Goal: Transaction & Acquisition: Purchase product/service

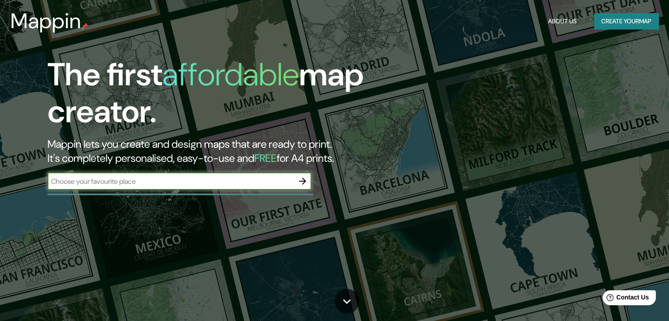
click at [112, 180] on input "text" at bounding box center [171, 181] width 246 height 10
click at [124, 185] on input "text" at bounding box center [171, 181] width 246 height 10
type input "SAN [PERSON_NAME] [GEOGRAPHIC_DATA]"
click at [309, 176] on button "button" at bounding box center [303, 181] width 18 height 18
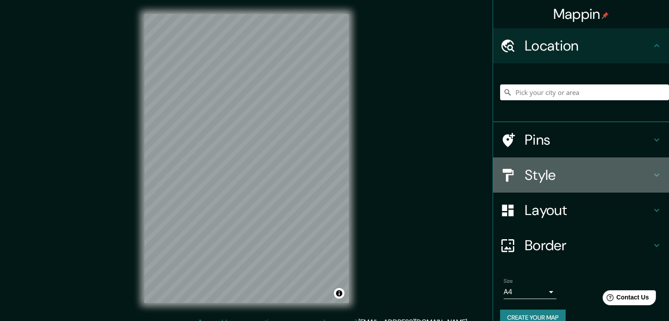
click at [530, 169] on h4 "Style" at bounding box center [588, 175] width 127 height 18
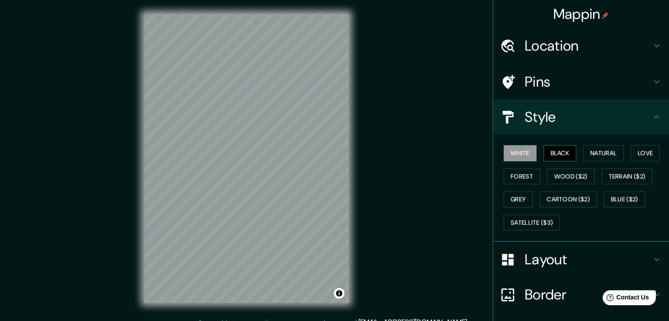
click at [557, 149] on button "Black" at bounding box center [560, 153] width 33 height 16
click at [586, 149] on button "Natural" at bounding box center [603, 153] width 40 height 16
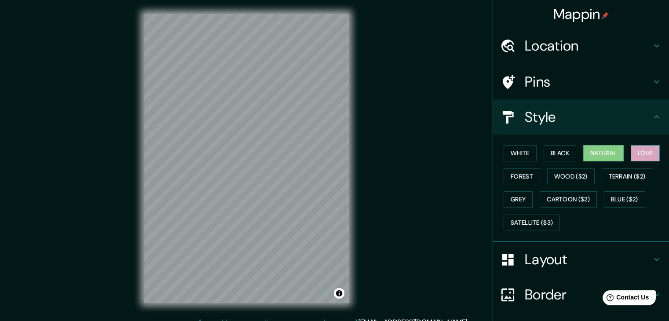
click at [637, 150] on button "Love" at bounding box center [645, 153] width 29 height 16
click at [571, 175] on button "Wood ($2)" at bounding box center [571, 177] width 48 height 16
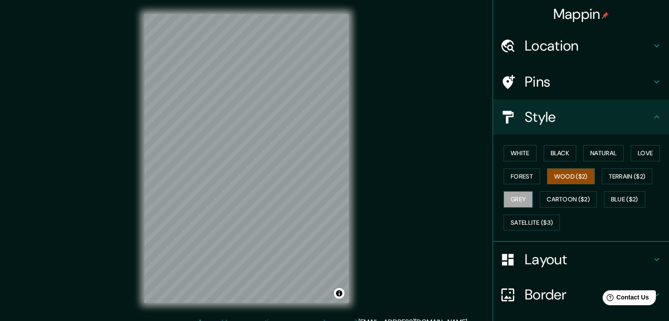
click at [522, 197] on button "Grey" at bounding box center [518, 199] width 29 height 16
click at [614, 192] on button "Blue ($2)" at bounding box center [624, 199] width 41 height 16
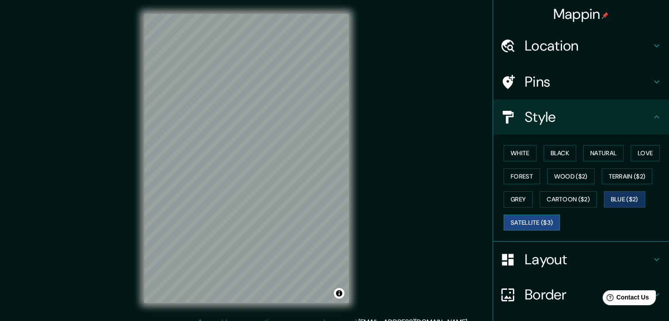
click at [520, 219] on button "Satellite ($3)" at bounding box center [532, 223] width 56 height 16
click at [510, 154] on button "White" at bounding box center [520, 153] width 33 height 16
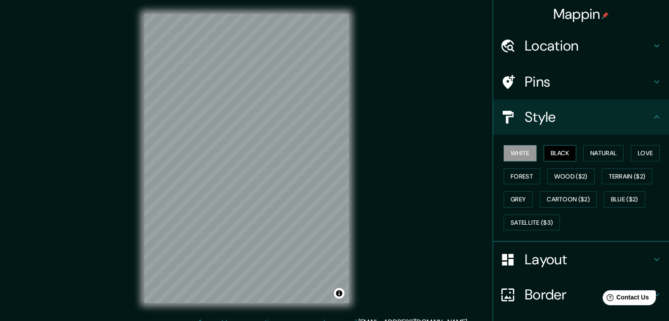
click at [562, 158] on button "Black" at bounding box center [560, 153] width 33 height 16
